Goal: Task Accomplishment & Management: Complete application form

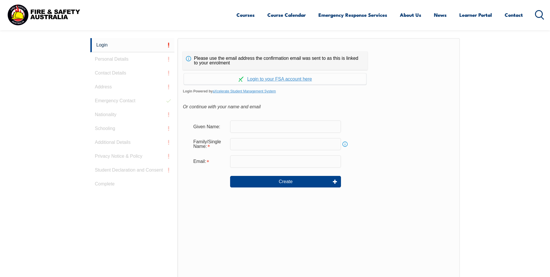
scroll to position [154, 0]
click at [239, 126] on input "text" at bounding box center [285, 126] width 111 height 12
type input "[PERSON_NAME]"
click at [247, 161] on input "email" at bounding box center [285, 161] width 111 height 12
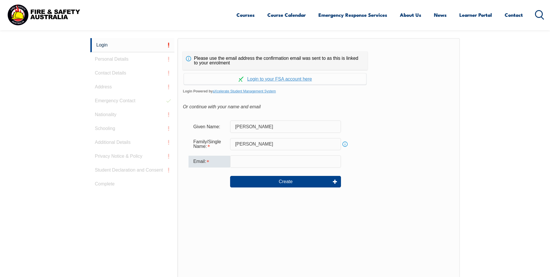
type input "[EMAIL_ADDRESS][DOMAIN_NAME]"
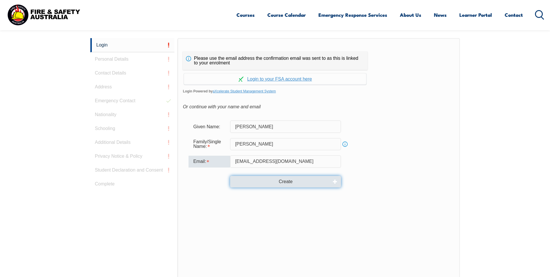
click at [283, 181] on button "Create" at bounding box center [285, 182] width 111 height 12
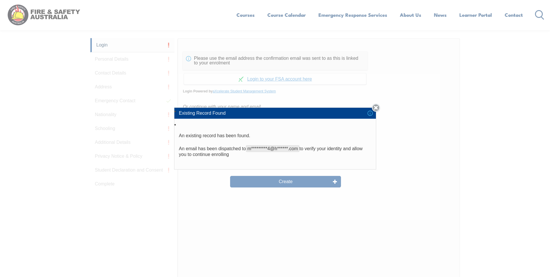
click at [379, 107] on link "Close" at bounding box center [376, 108] width 8 height 8
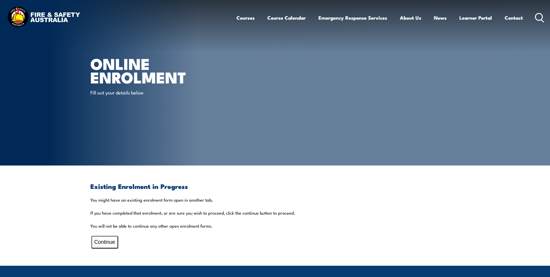
click at [102, 241] on button "Continue" at bounding box center [105, 242] width 27 height 12
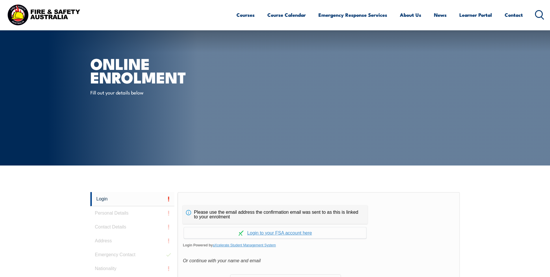
scroll to position [107, 0]
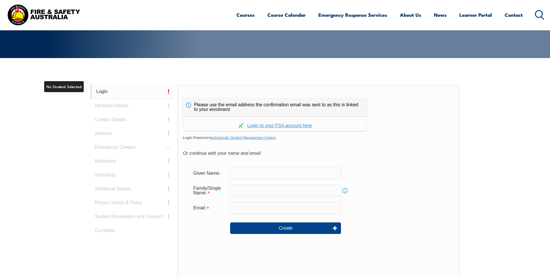
click at [103, 90] on link "Login" at bounding box center [132, 92] width 84 height 14
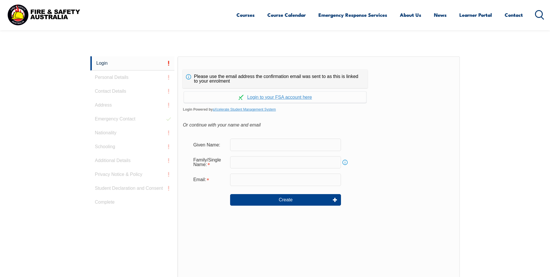
scroll to position [163, 0]
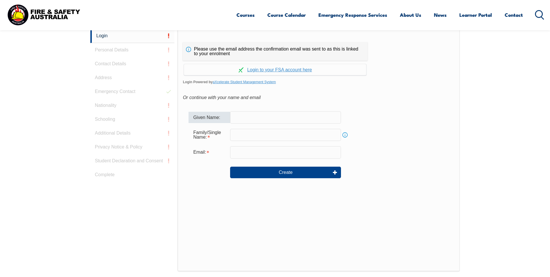
click at [212, 118] on div "Given Name:" at bounding box center [210, 117] width 42 height 11
click at [241, 118] on input "text" at bounding box center [285, 117] width 111 height 12
type input "[PERSON_NAME]"
click at [248, 150] on input "email" at bounding box center [285, 152] width 111 height 12
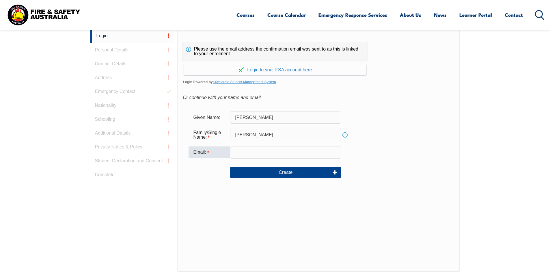
type input "[EMAIL_ADDRESS][DOMAIN_NAME]"
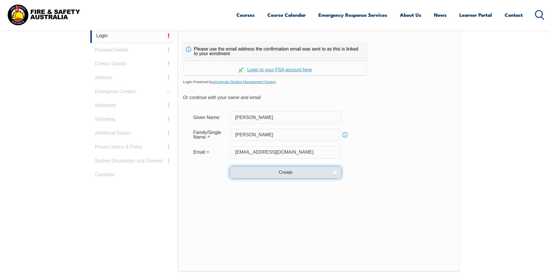
click at [281, 172] on button "Create" at bounding box center [285, 173] width 111 height 12
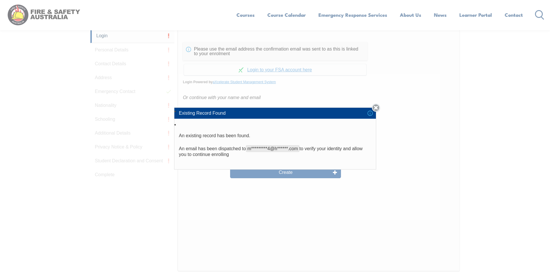
click at [378, 108] on link "Close" at bounding box center [376, 108] width 8 height 8
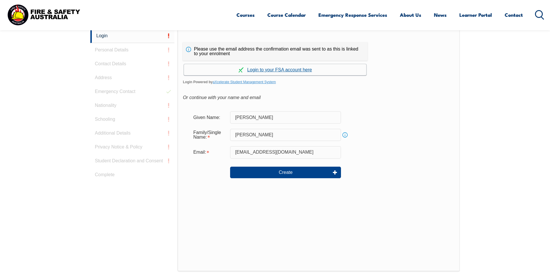
click at [270, 70] on link "Continue with aXcelerate" at bounding box center [275, 69] width 183 height 11
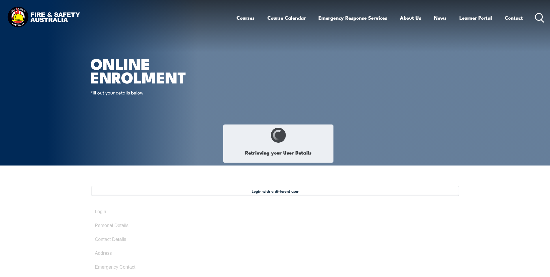
select select "Mr"
type input "[PERSON_NAME]"
type input "Dave"
type input "Clive"
type input "Mcelroy"
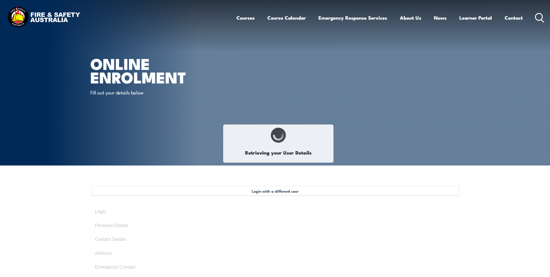
type input "March 15, 1969"
type input "7DC7LRZP24"
select select "M"
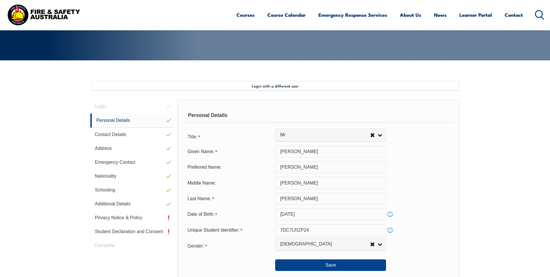
scroll to position [157, 0]
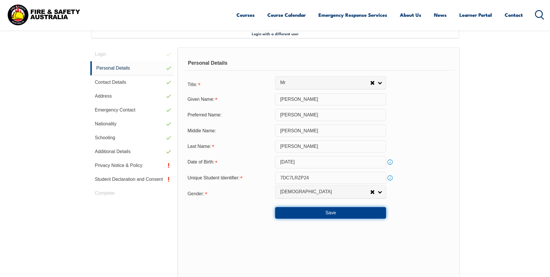
click at [332, 211] on button "Save" at bounding box center [330, 213] width 111 height 12
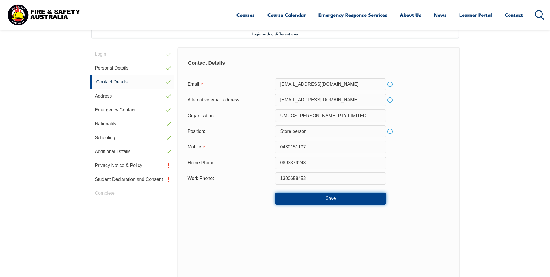
click at [332, 198] on button "Save" at bounding box center [330, 199] width 111 height 12
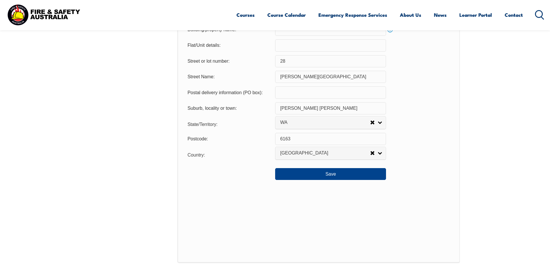
scroll to position [417, 0]
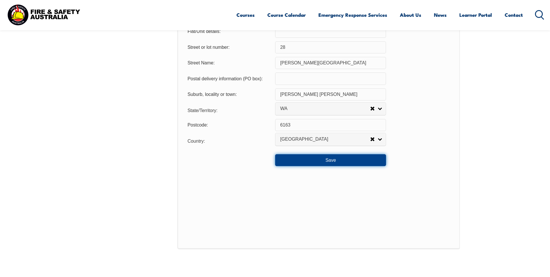
click at [325, 161] on button "Save" at bounding box center [330, 160] width 111 height 12
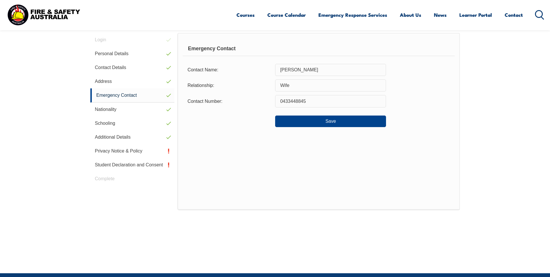
scroll to position [157, 0]
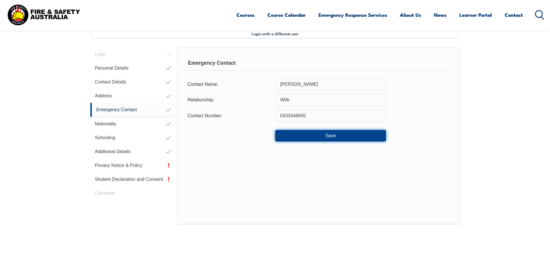
click at [331, 134] on button "Save" at bounding box center [330, 136] width 111 height 12
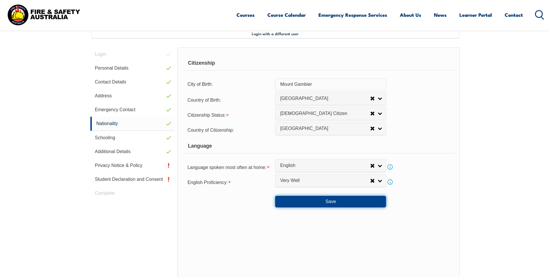
click at [333, 202] on button "Save" at bounding box center [330, 202] width 111 height 12
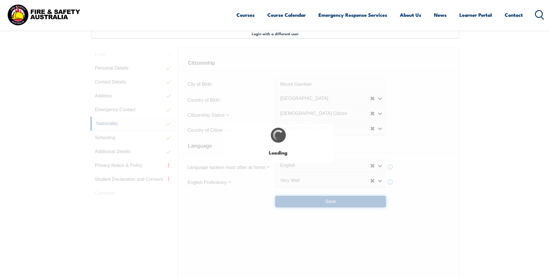
select select "false"
select select "true"
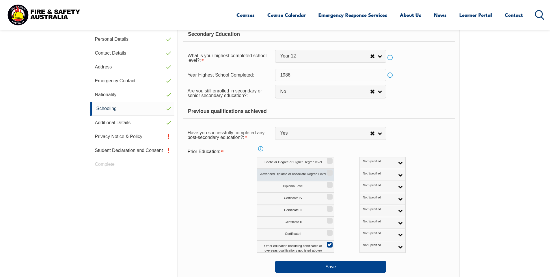
scroll to position [215, 0]
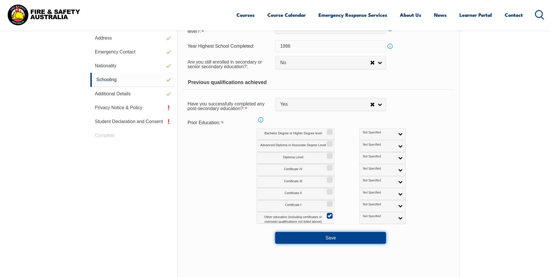
click at [333, 238] on button "Save" at bounding box center [330, 238] width 111 height 12
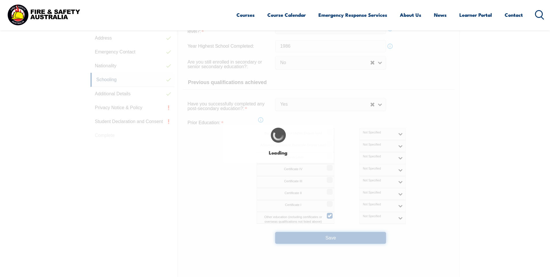
select select "false"
select select "true"
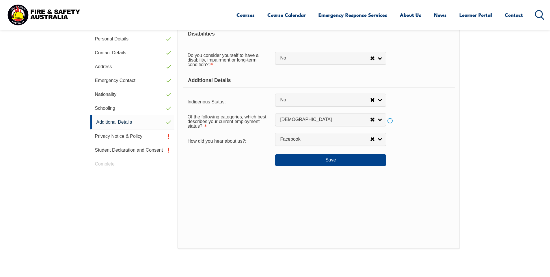
scroll to position [157, 0]
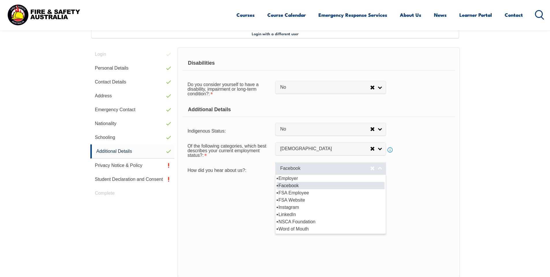
click at [332, 168] on span "Facebook" at bounding box center [325, 168] width 90 height 6
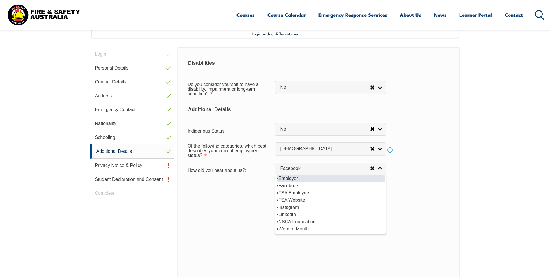
click at [290, 179] on li "Employer" at bounding box center [331, 178] width 108 height 7
select select "8019"
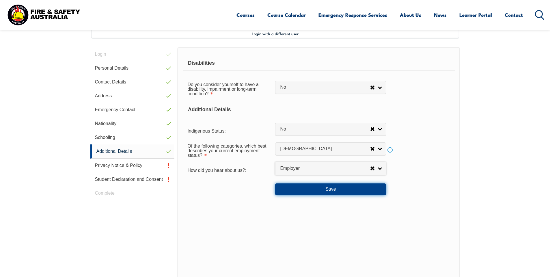
click at [327, 188] on button "Save" at bounding box center [330, 189] width 111 height 12
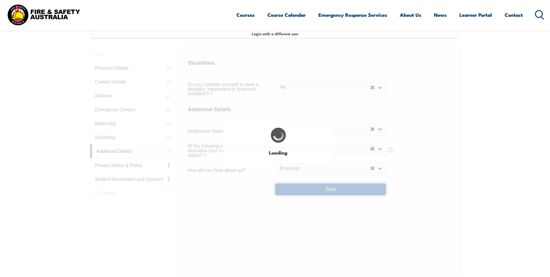
select select "false"
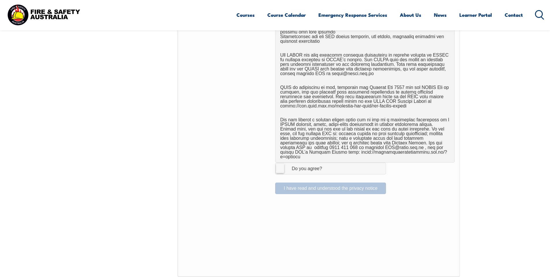
scroll to position [331, 0]
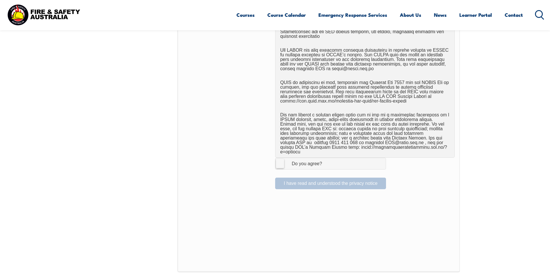
click at [280, 161] on label "I Agree Do you agree?" at bounding box center [330, 164] width 111 height 12
click at [327, 161] on input "I Agree Do you agree?" at bounding box center [332, 163] width 10 height 11
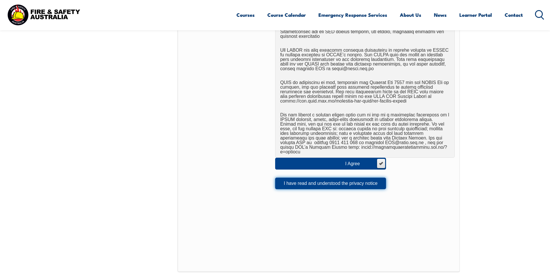
click at [346, 178] on button "I have read and understood the privacy notice" at bounding box center [330, 184] width 111 height 12
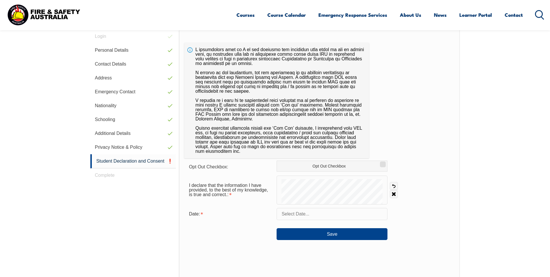
scroll to position [157, 0]
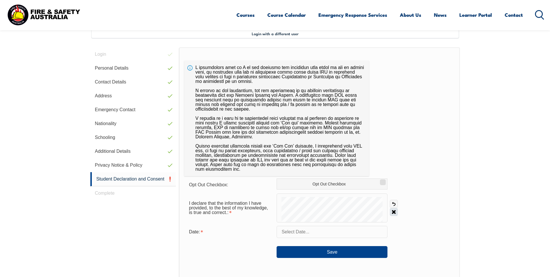
click at [392, 211] on link "Clear" at bounding box center [394, 212] width 8 height 8
click at [312, 232] on input "text" at bounding box center [332, 232] width 111 height 12
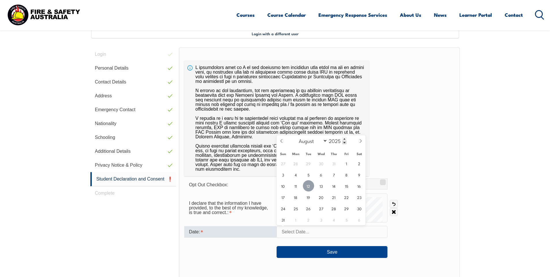
click at [310, 186] on span "12" at bounding box center [308, 185] width 11 height 11
type input "August 12, 2025"
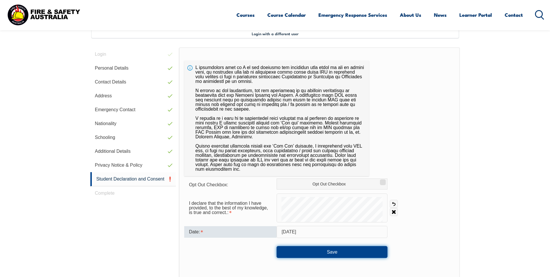
click at [332, 253] on button "Save" at bounding box center [332, 252] width 111 height 12
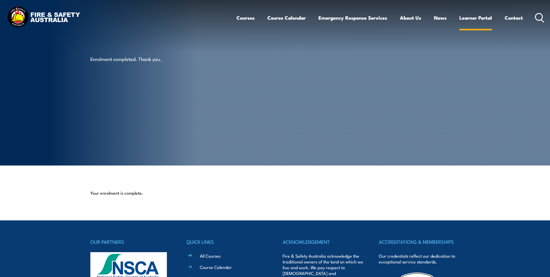
click at [467, 17] on link "Learner Portal" at bounding box center [475, 17] width 33 height 15
